Goal: Task Accomplishment & Management: Use online tool/utility

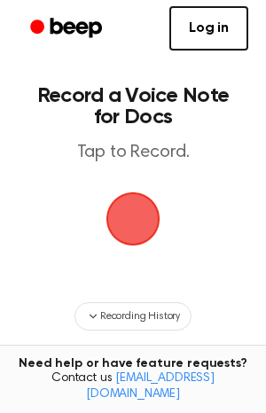
click at [138, 223] on span "button" at bounding box center [133, 219] width 64 height 64
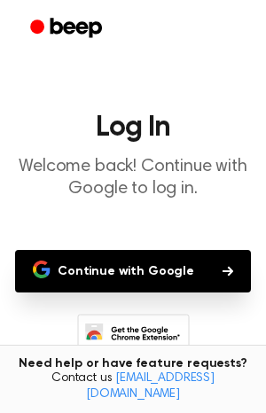
click at [140, 271] on button "Continue with Google" at bounding box center [133, 271] width 236 height 43
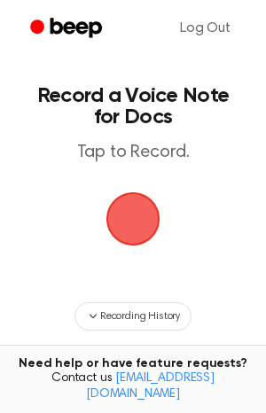
click at [127, 227] on span "button" at bounding box center [132, 218] width 83 height 83
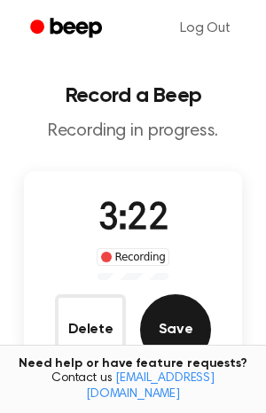
click at [168, 348] on button "Save" at bounding box center [175, 329] width 71 height 71
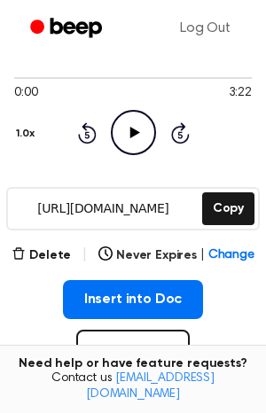
scroll to position [206, 0]
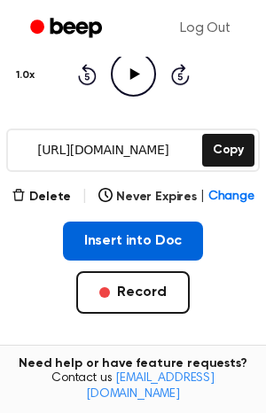
click at [167, 242] on button "Insert into Doc" at bounding box center [133, 240] width 141 height 39
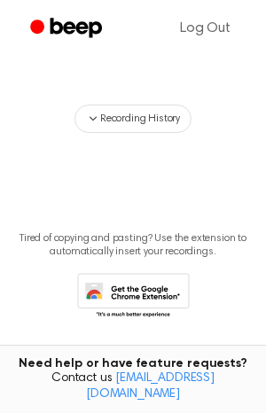
scroll to position [501, 0]
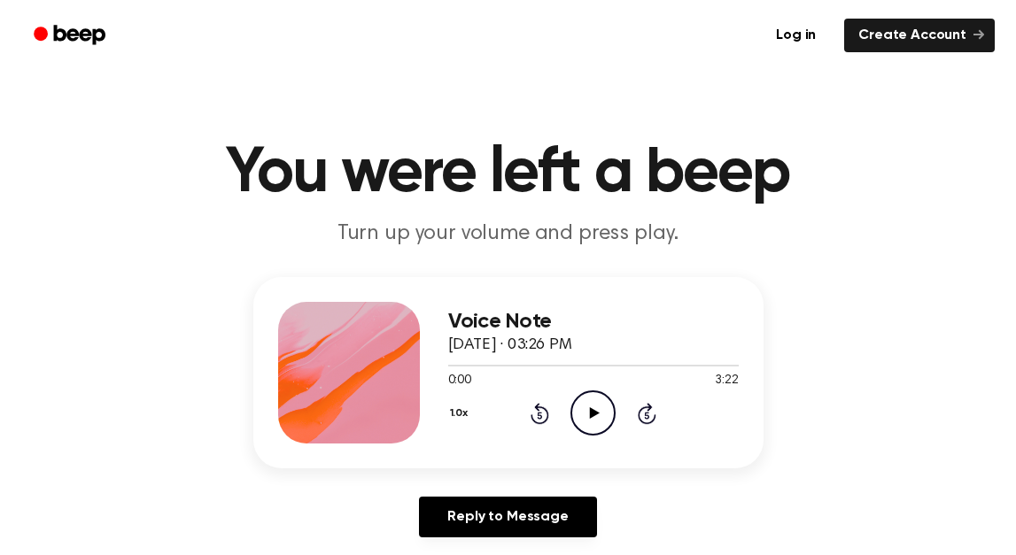
click at [600, 410] on icon "Play Audio" at bounding box center [593, 413] width 45 height 45
click at [918, 32] on link "Create Account" at bounding box center [919, 36] width 151 height 34
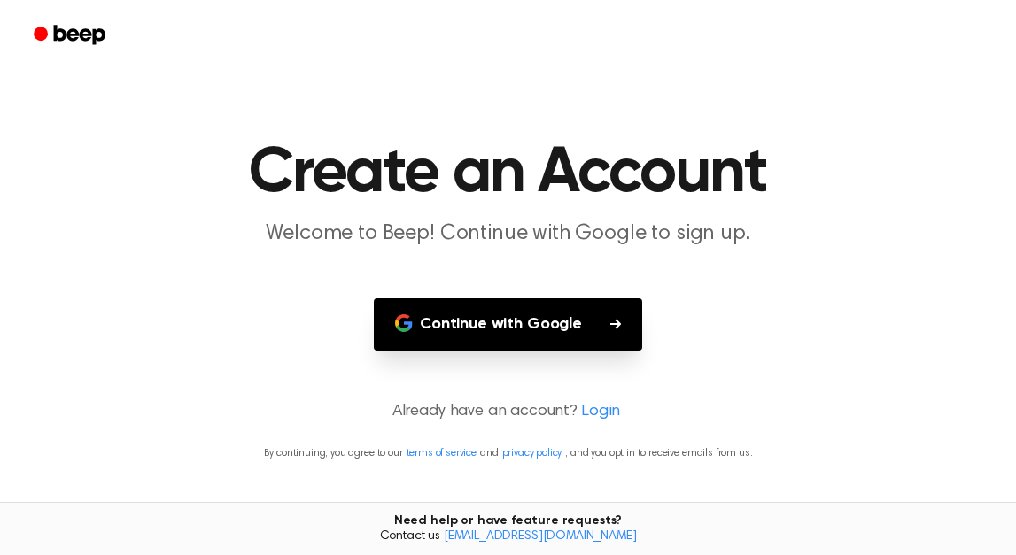
click at [578, 319] on button "Continue with Google" at bounding box center [508, 325] width 268 height 52
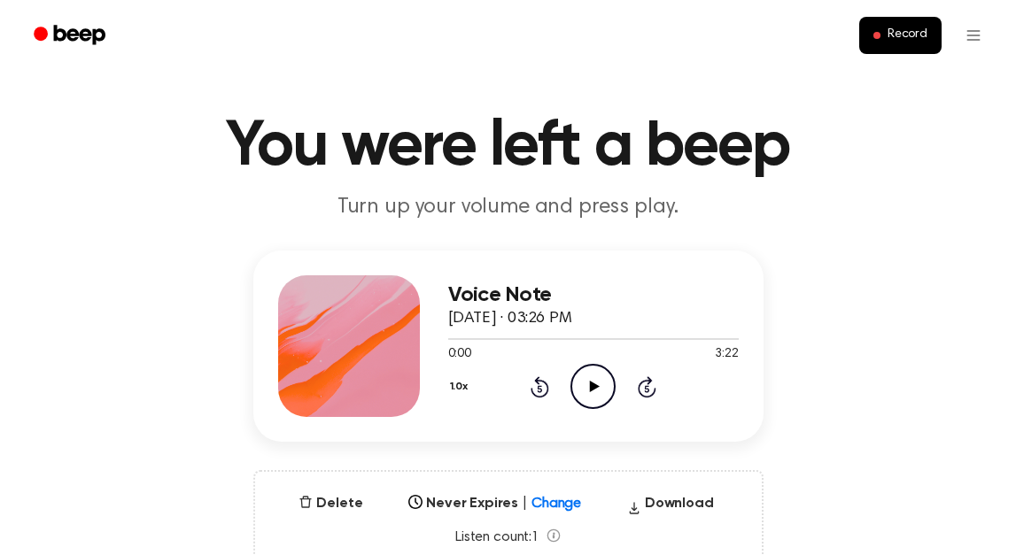
scroll to position [33, 0]
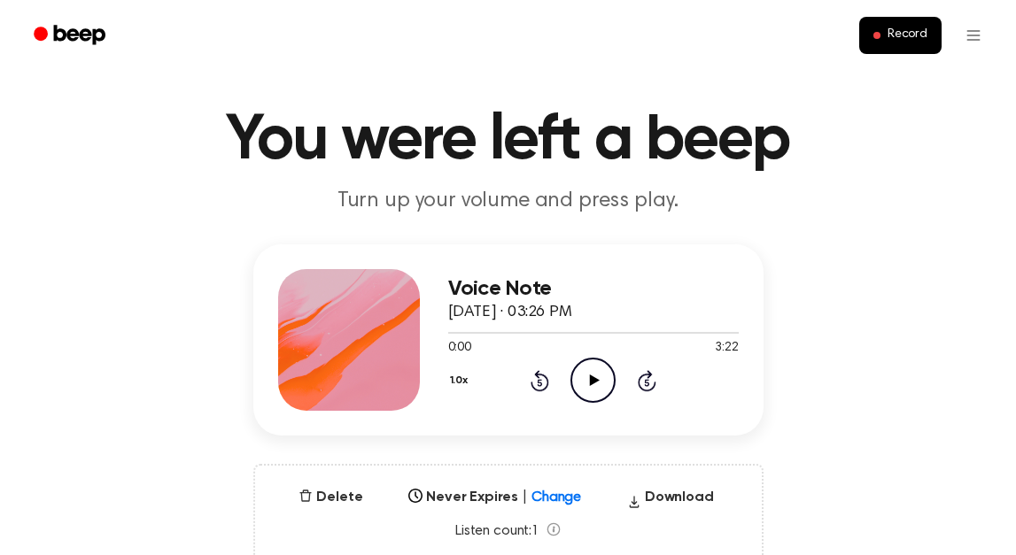
click at [590, 384] on icon at bounding box center [595, 381] width 10 height 12
click at [875, 273] on div "Voice Note October 6, 2025 · 03:26 PM 0:06 3:22 Your browser does not support t…" at bounding box center [508, 420] width 974 height 350
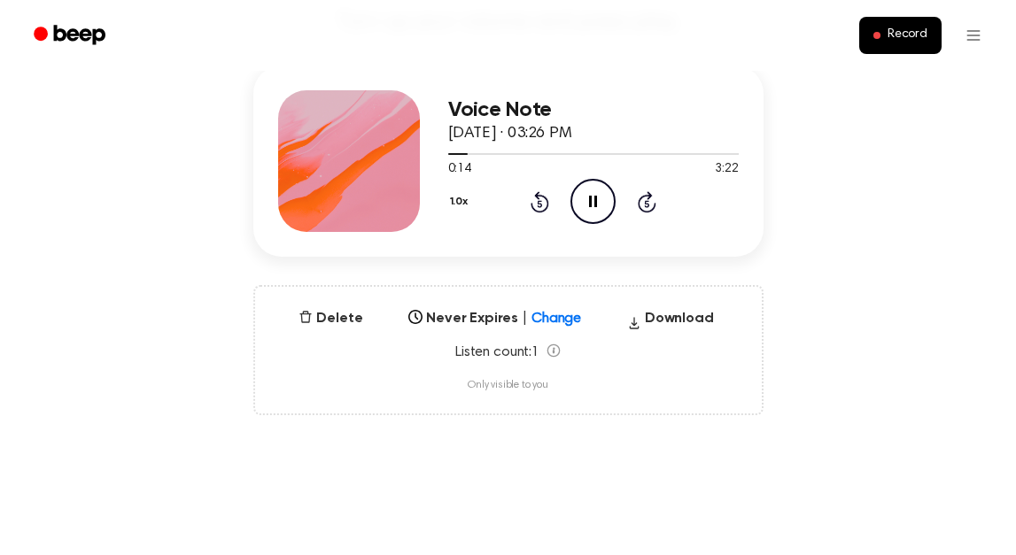
scroll to position [227, 0]
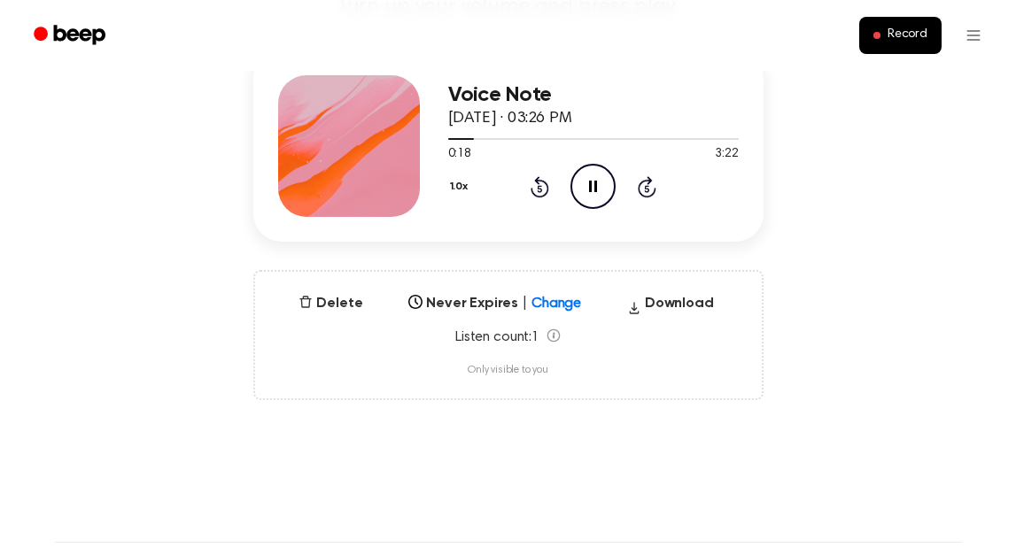
click at [834, 187] on div "Voice Note October 6, 2025 · 03:26 PM 0:18 3:22 Your browser does not support t…" at bounding box center [508, 225] width 974 height 350
click at [836, 187] on div "Voice Note October 6, 2025 · 03:26 PM 0:18 3:22 Your browser does not support t…" at bounding box center [508, 225] width 974 height 350
